Goal: Task Accomplishment & Management: Complete application form

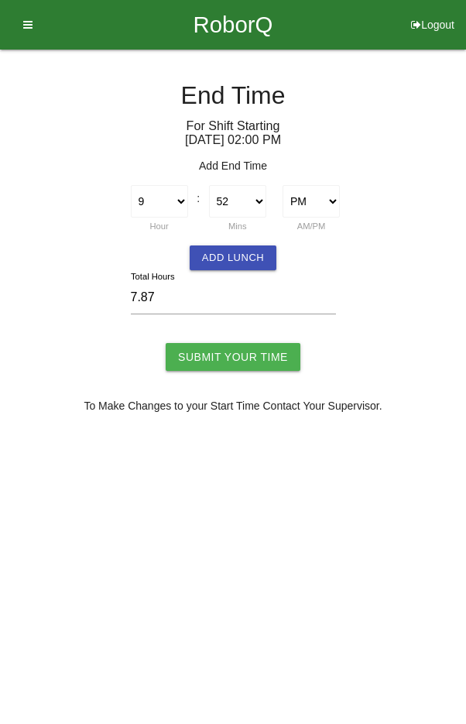
select select "9"
select select "52"
select select "2"
click at [159, 198] on select "1 2 3 4 5 6 7 8 9 10 11 12" at bounding box center [159, 201] width 57 height 33
select select "10"
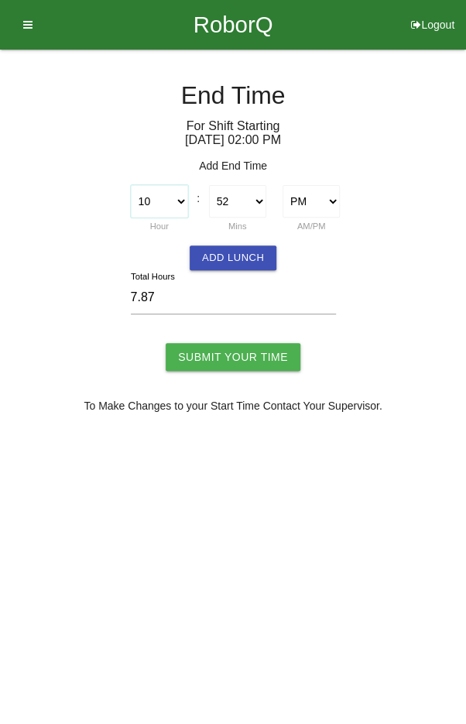
type input "8.87"
click at [242, 191] on select "00 01 02 03 04 05 06 07 08 09 10 11 12 13 14 15 16 17 18 19 20 21 22 23 24 25 2…" at bounding box center [237, 201] width 57 height 33
select select "0"
type input "8.00"
click at [243, 260] on button "Add Lunch" at bounding box center [233, 258] width 87 height 25
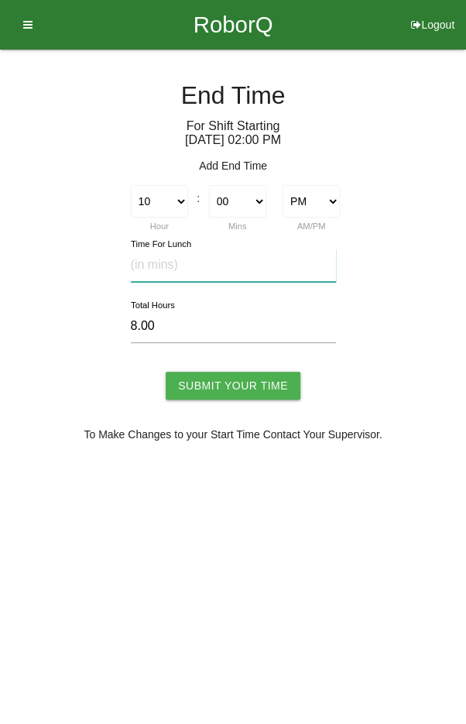
click at [217, 260] on input "text" at bounding box center [233, 265] width 205 height 33
type input "20"
type input "7.67"
click at [242, 372] on input "Submit Your Time" at bounding box center [233, 386] width 135 height 28
type input "Processing..."
